Goal: Information Seeking & Learning: Learn about a topic

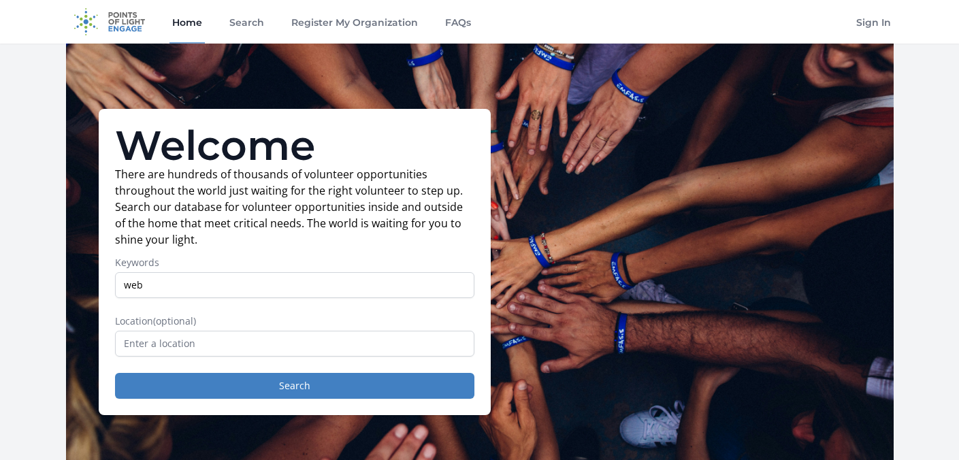
type input "web"
click at [213, 340] on input "text" at bounding box center [294, 344] width 359 height 26
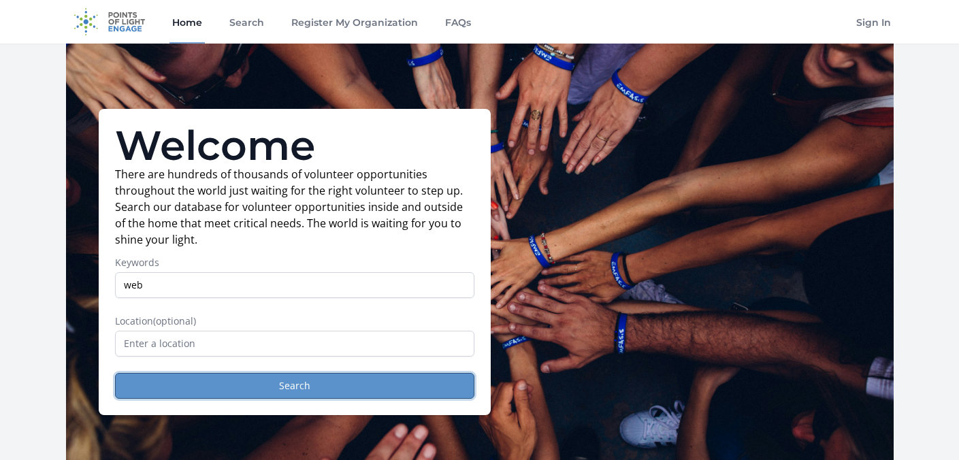
click at [224, 383] on button "Search" at bounding box center [294, 386] width 359 height 26
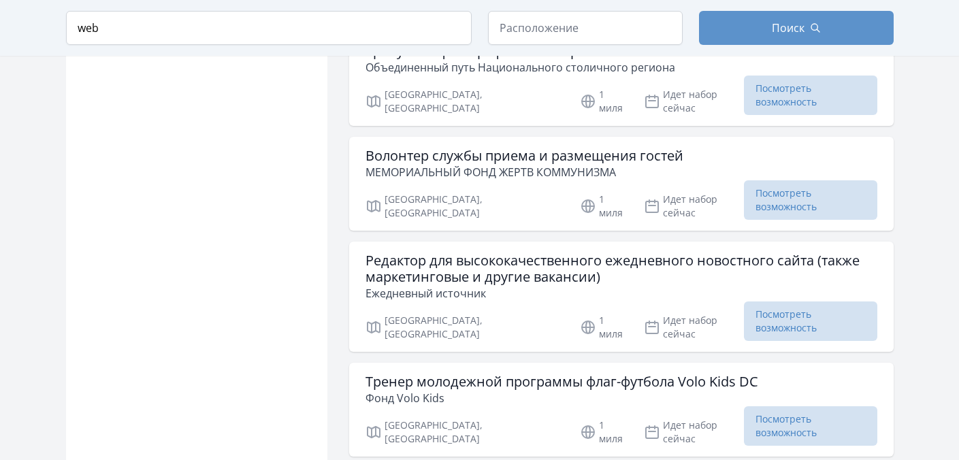
scroll to position [1432, 0]
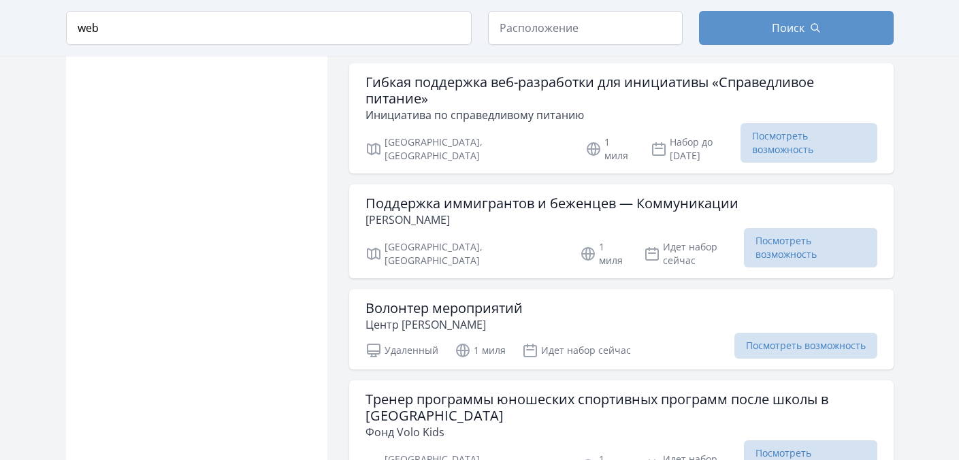
scroll to position [3337, 0]
